Goal: Information Seeking & Learning: Learn about a topic

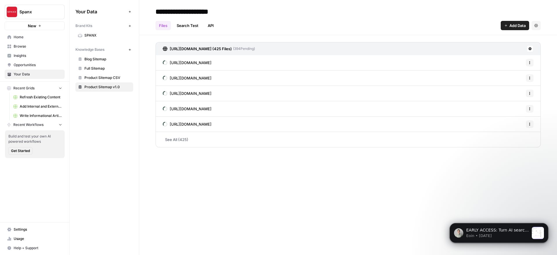
scroll to position [877, 0]
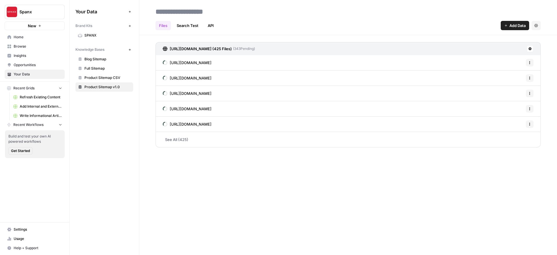
click at [167, 140] on link "See All (425)" at bounding box center [347, 139] width 385 height 15
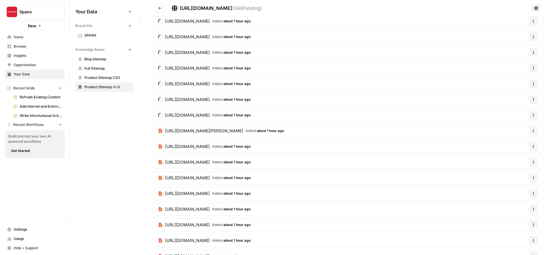
scroll to position [5294, 0]
click at [243, 118] on span "https://spanx.com/products/spanxshape-original-everywear-zero-waistband-jean-sh…" at bounding box center [204, 115] width 78 height 6
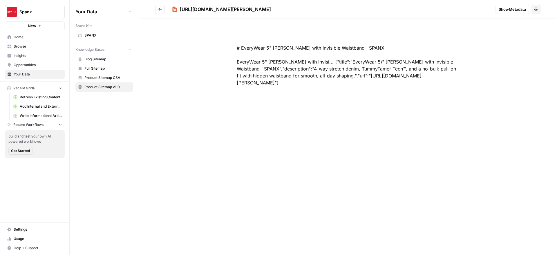
click at [158, 9] on icon "Go back" at bounding box center [160, 9] width 4 height 4
